Goal: Task Accomplishment & Management: Use online tool/utility

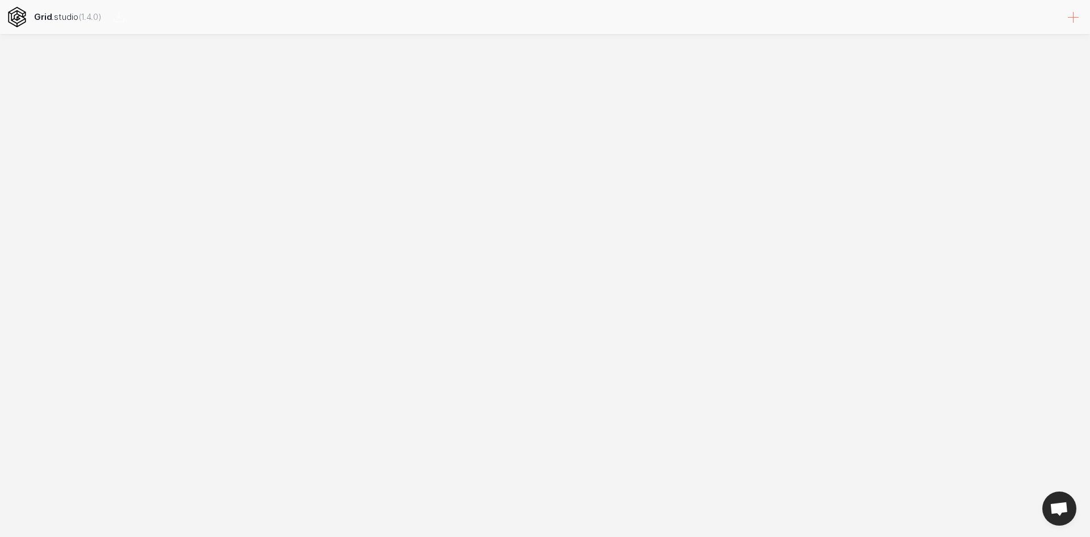
select select
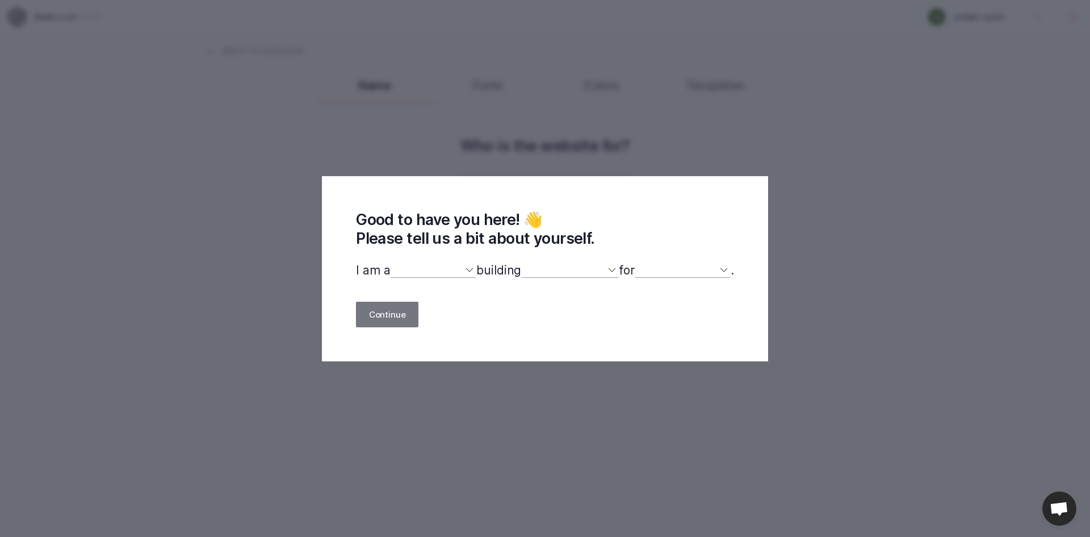
click at [433, 268] on select "designer developer marketer entrepreneur maker person" at bounding box center [433, 270] width 86 height 15
select select "maker"
click at [390, 263] on select "designer developer marketer entrepreneur maker person" at bounding box center [433, 270] width 86 height 15
select select
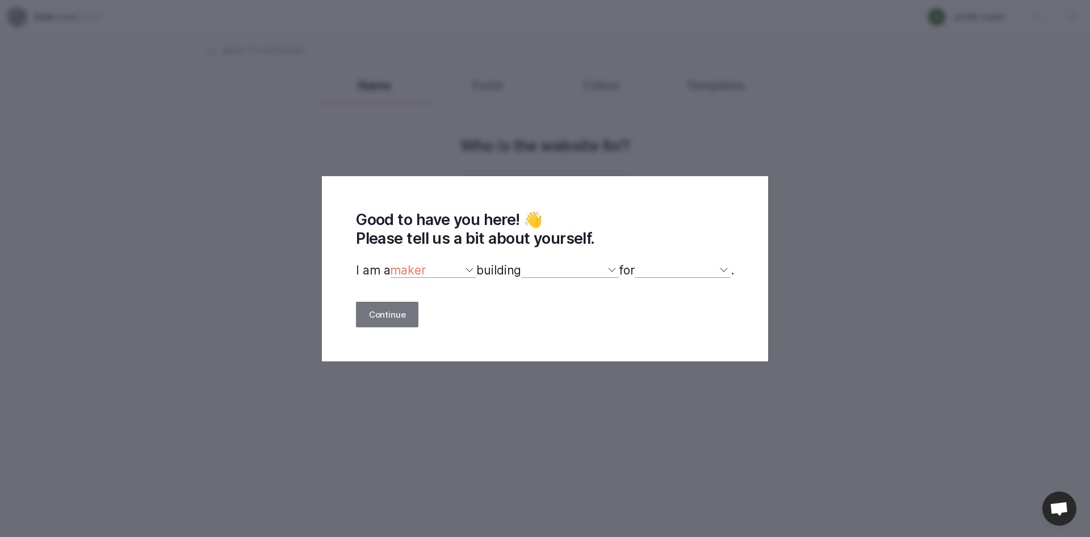
click at [552, 272] on select "a website(s) a portfolio a webshop(s) experiments something else" at bounding box center [570, 270] width 98 height 15
select select "website"
click at [521, 263] on select "a website(s) a portfolio a webshop(s) experiments something else" at bounding box center [570, 270] width 98 height 15
click at [660, 271] on select "myself our company a client a friend clients my dog (other)" at bounding box center [683, 270] width 96 height 15
select select "self"
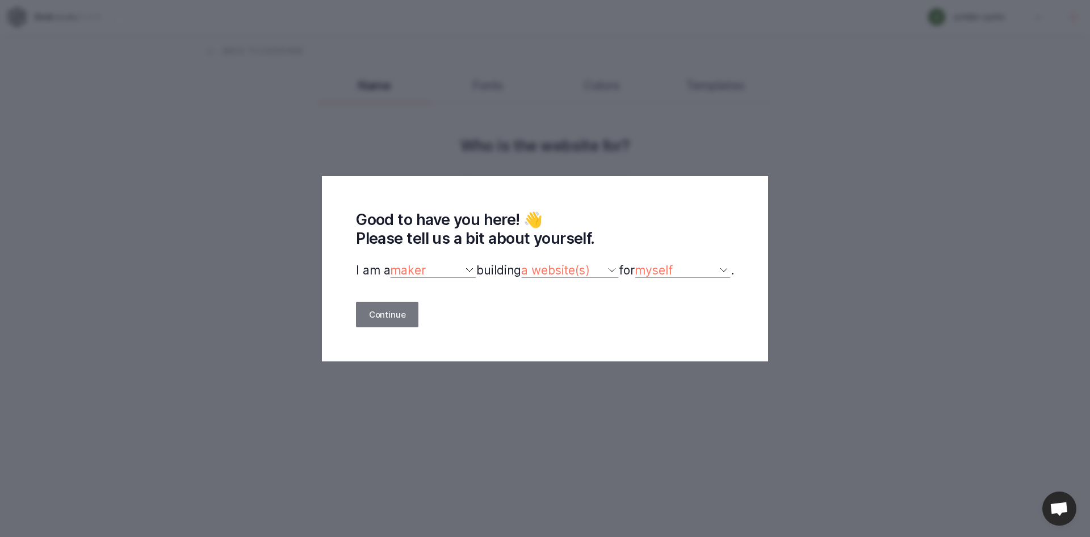
click at [641, 263] on select "myself our company a client a friend clients my dog (other)" at bounding box center [683, 270] width 96 height 15
click at [696, 274] on select "myself our company a client a friend clients my dog (other)" at bounding box center [683, 270] width 96 height 15
click at [641, 263] on select "myself our company a client a friend clients my dog (other)" at bounding box center [683, 270] width 96 height 15
click at [391, 309] on button "Continue" at bounding box center [387, 314] width 62 height 26
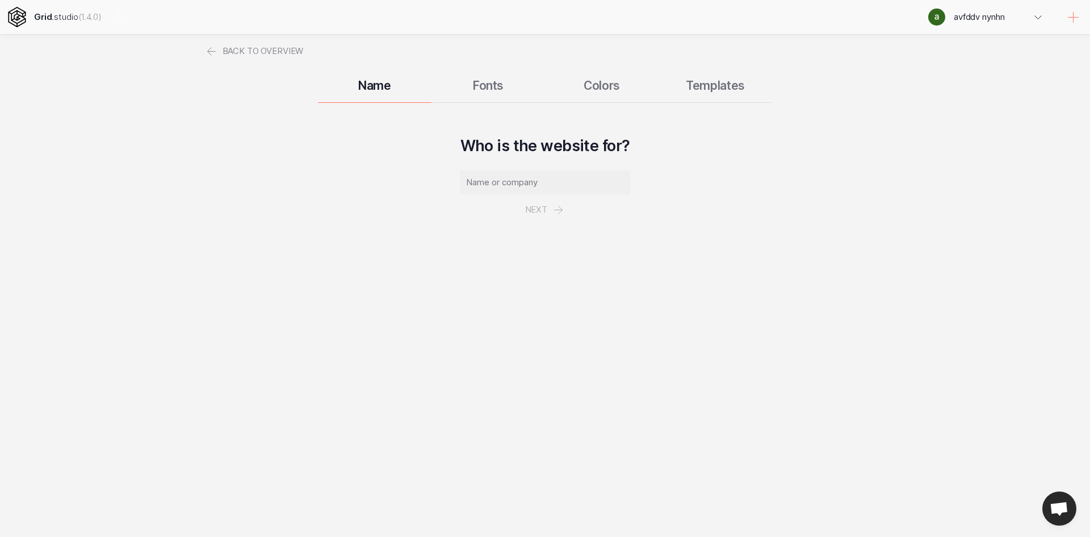
click at [564, 182] on input "text" at bounding box center [545, 182] width 170 height 24
click at [471, 94] on div "Name Fonts Colors Templates" at bounding box center [544, 85] width 681 height 34
drag, startPoint x: 525, startPoint y: 180, endPoint x: 341, endPoint y: 15, distance: 246.9
click at [526, 176] on input "text" at bounding box center [545, 182] width 170 height 24
drag, startPoint x: 478, startPoint y: 88, endPoint x: 488, endPoint y: 89, distance: 9.7
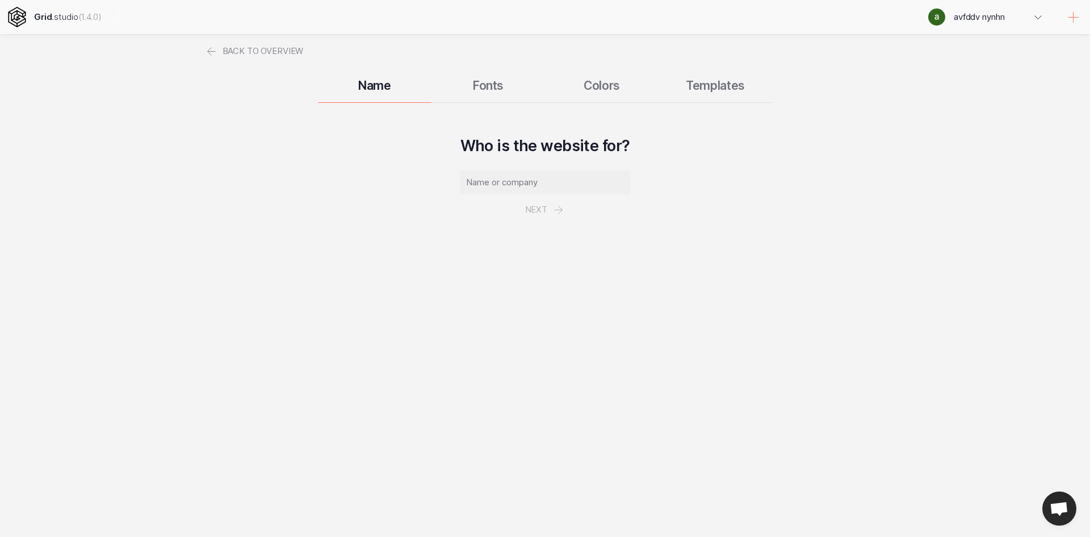
click at [481, 86] on div "Name Fonts Colors Templates" at bounding box center [544, 85] width 681 height 34
click at [609, 83] on div "Name Fonts Colors Templates" at bounding box center [544, 85] width 681 height 34
drag, startPoint x: 746, startPoint y: 78, endPoint x: 562, endPoint y: 112, distance: 187.0
click at [647, 93] on div "Name Fonts Colors Templates" at bounding box center [544, 85] width 681 height 34
click at [552, 177] on input "text" at bounding box center [545, 182] width 170 height 24
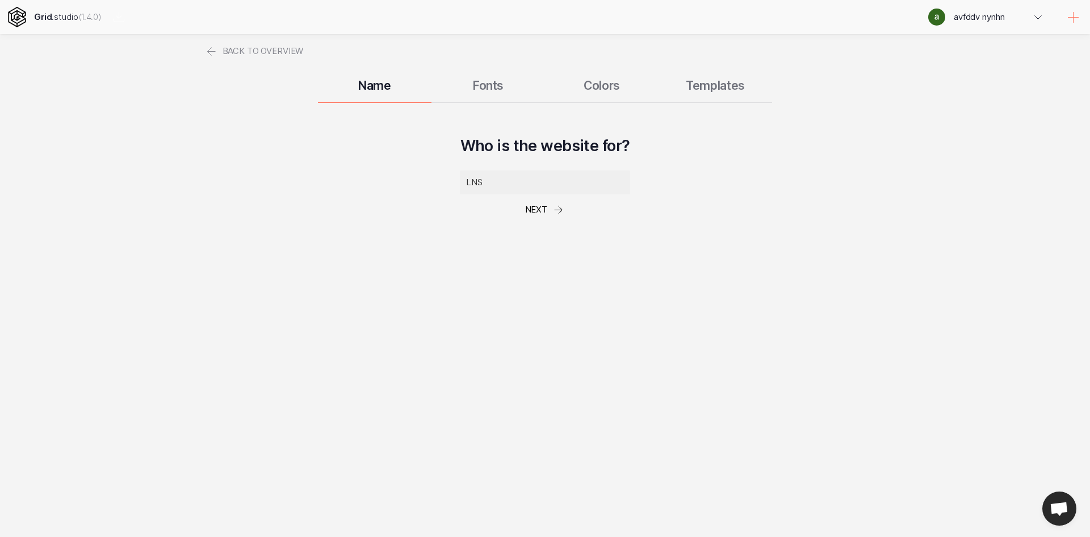
type input "LNS"
drag, startPoint x: 562, startPoint y: 209, endPoint x: 554, endPoint y: 212, distance: 8.1
click at [559, 208] on icon at bounding box center [559, 210] width 14 height 14
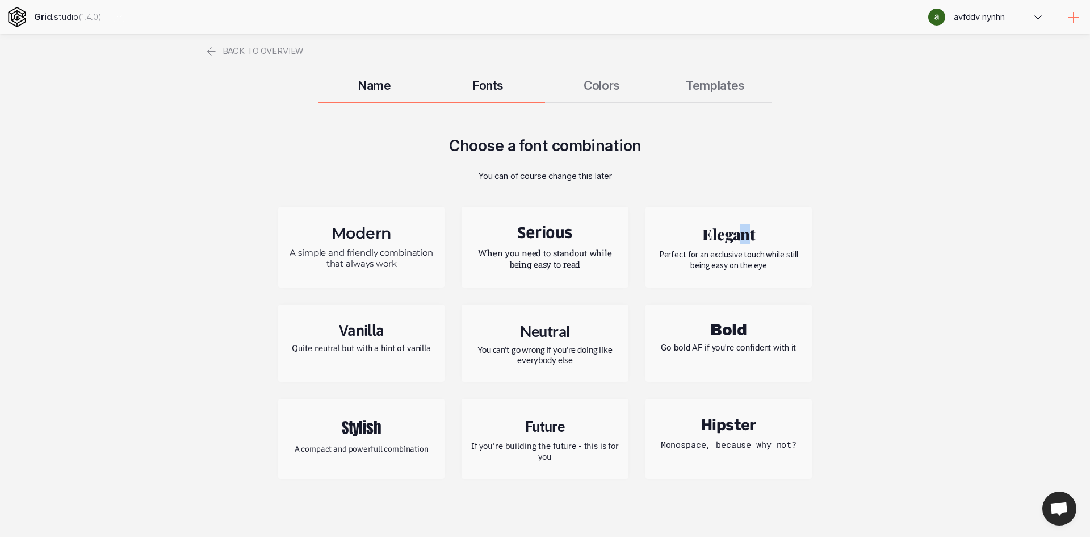
drag, startPoint x: 748, startPoint y: 211, endPoint x: 747, endPoint y: 200, distance: 10.8
click at [748, 201] on div "Modern A simple and friendly combination that always work Serious When you need…" at bounding box center [545, 343] width 534 height 306
click at [801, 242] on div "Elegant Perfect for an exclusive touch while still being easy on the eye" at bounding box center [729, 247] width 166 height 81
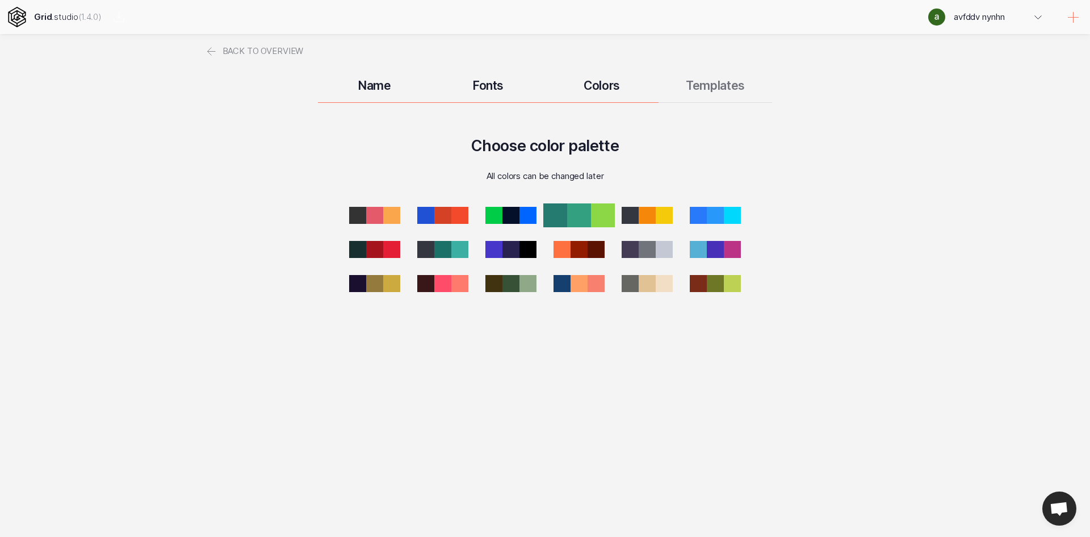
click at [595, 212] on div at bounding box center [603, 215] width 24 height 24
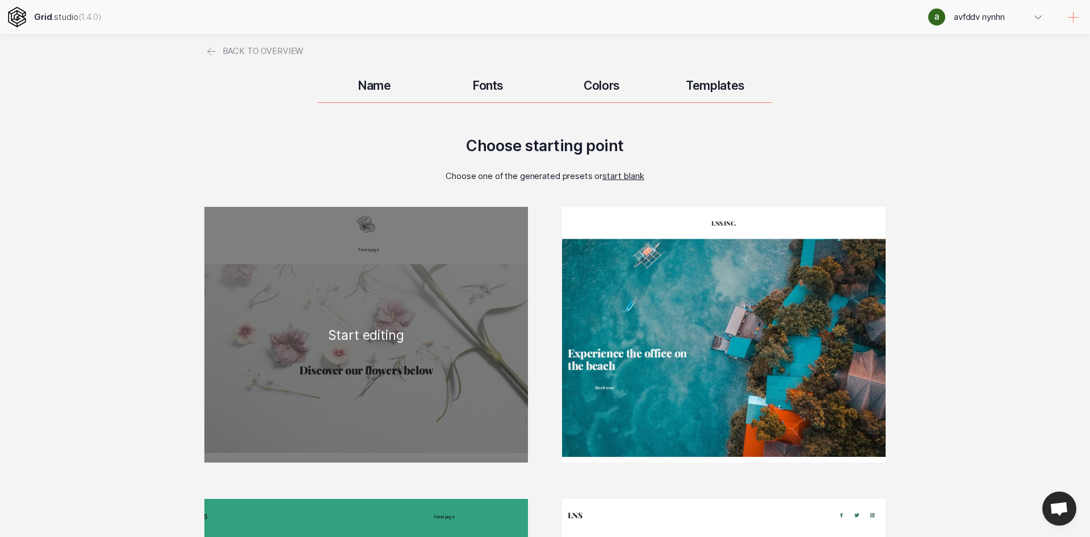
click at [462, 288] on div "Frontpage Discover our flowers below Blossem White Lorem Ipsum is simply dummy …" at bounding box center [366, 334] width 324 height 255
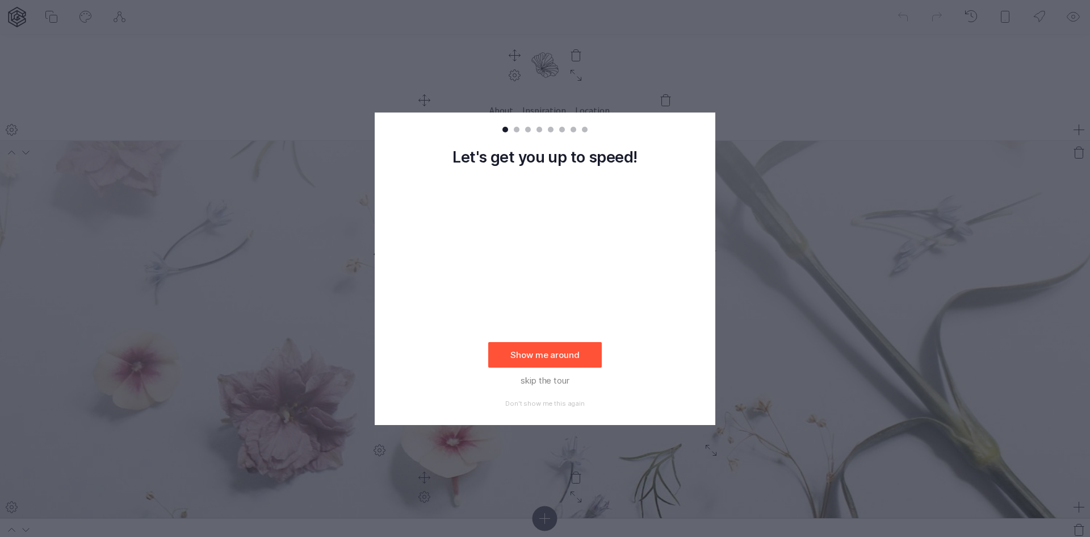
click at [559, 363] on button "Show me around" at bounding box center [545, 355] width 114 height 26
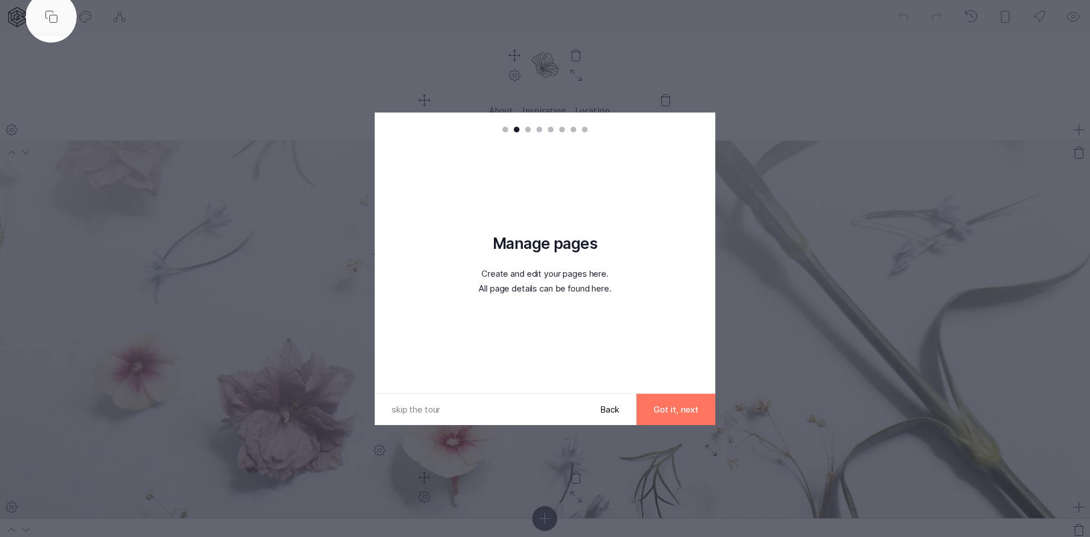
drag, startPoint x: 661, startPoint y: 404, endPoint x: 596, endPoint y: 399, distance: 65.5
click at [617, 399] on div "skip the tour Back Got it, next" at bounding box center [545, 409] width 341 height 32
drag, startPoint x: 40, startPoint y: 9, endPoint x: 51, endPoint y: 20, distance: 16.1
click at [51, 20] on rect at bounding box center [545, 268] width 1090 height 537
click at [56, 20] on rect at bounding box center [545, 268] width 1090 height 537
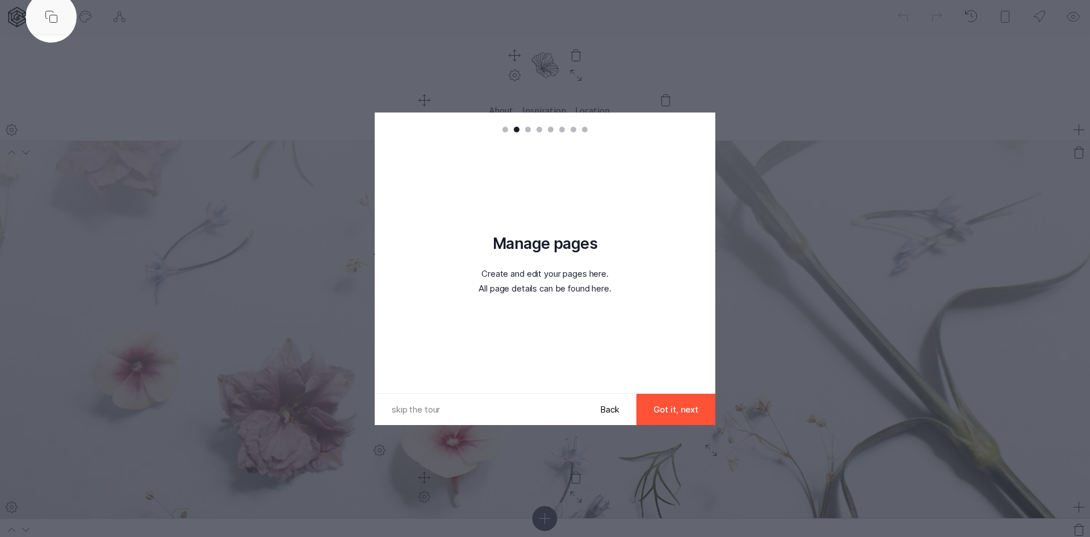
click at [647, 412] on button "Got it, next" at bounding box center [675, 408] width 79 height 31
drag, startPoint x: 413, startPoint y: 411, endPoint x: 626, endPoint y: 430, distance: 213.8
click at [415, 411] on button "skip the tour" at bounding box center [416, 408] width 82 height 31
